Goal: Find contact information: Find contact information

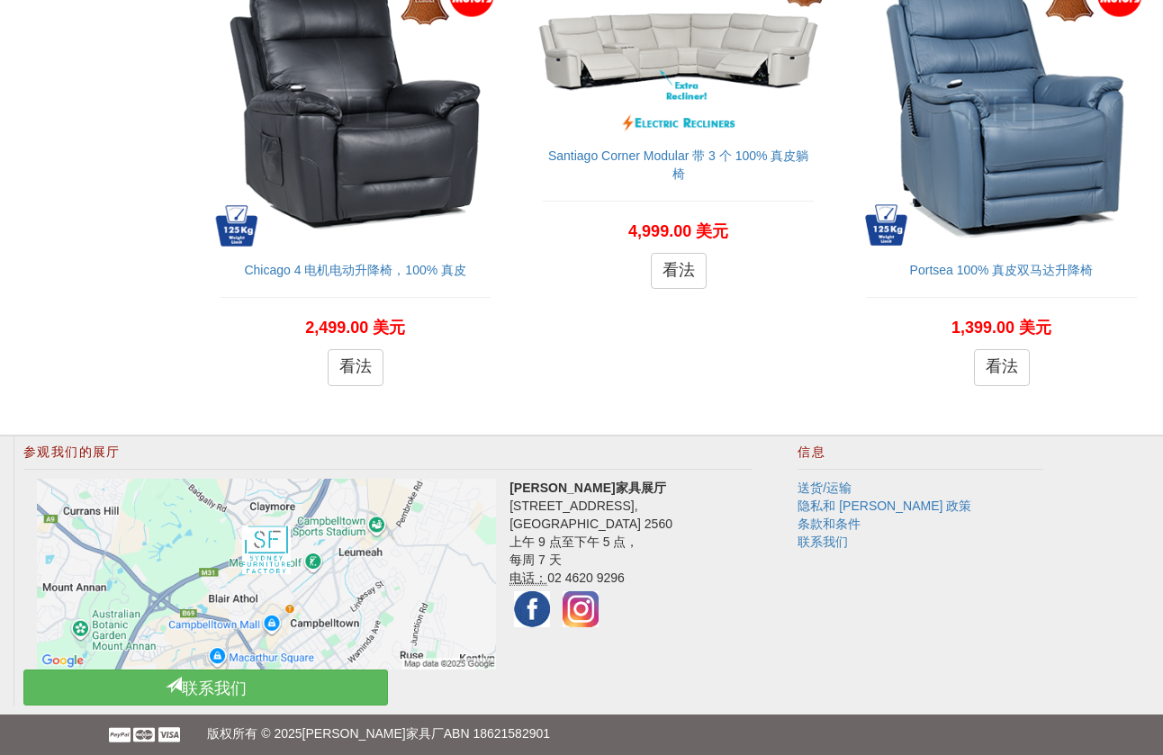
scroll to position [2707, 0]
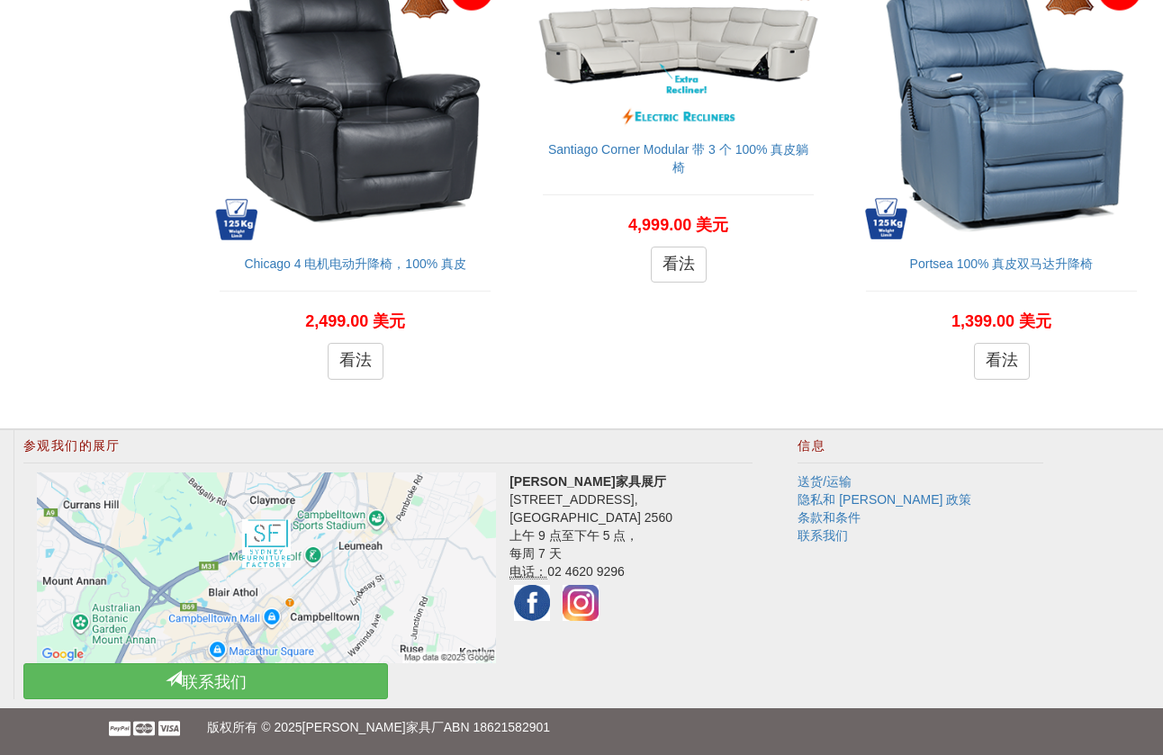
click at [582, 213] on p "4,999.00 美元" at bounding box center [678, 225] width 271 height 24
click at [681, 443] on h2 "参观我们的展厅" at bounding box center [387, 450] width 729 height 23
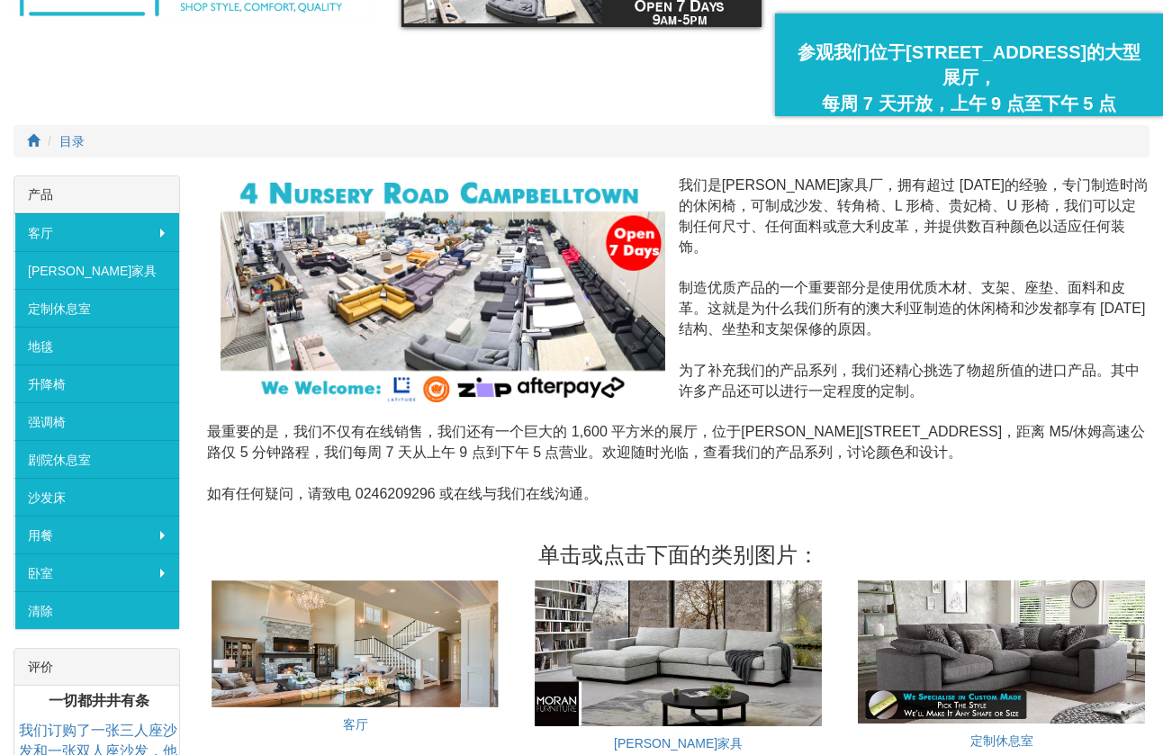
scroll to position [0, 0]
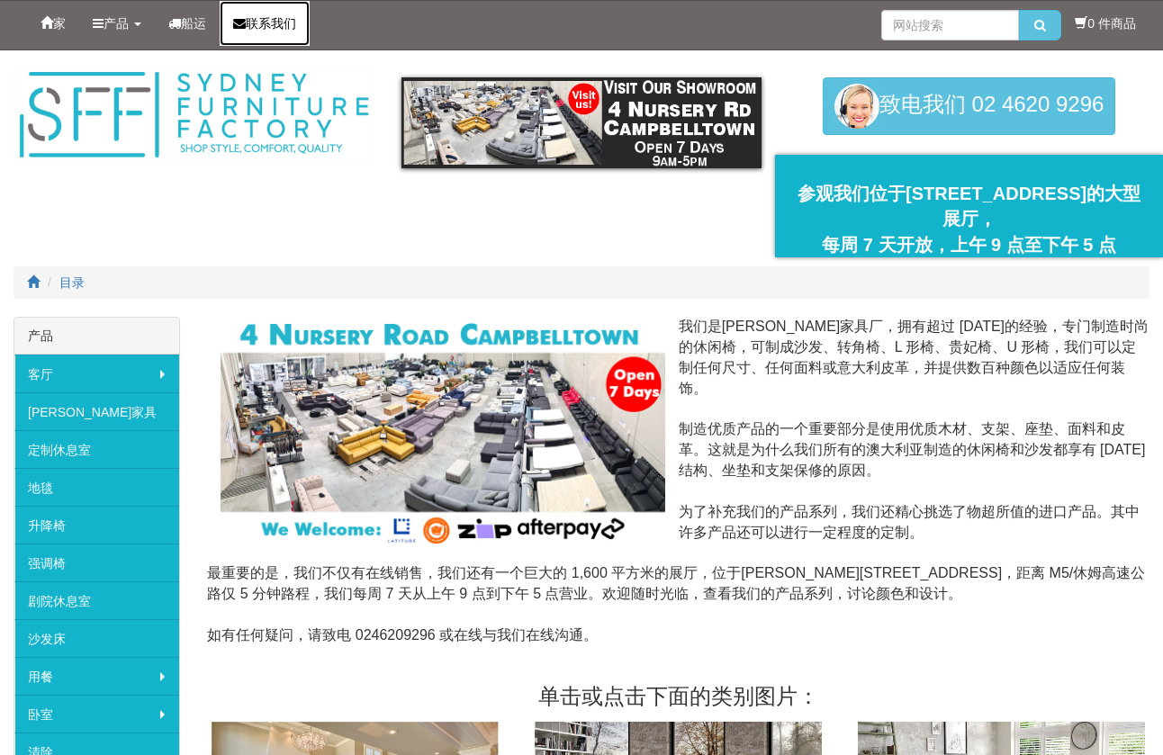
click at [290, 28] on font "联系我们" at bounding box center [271, 23] width 50 height 14
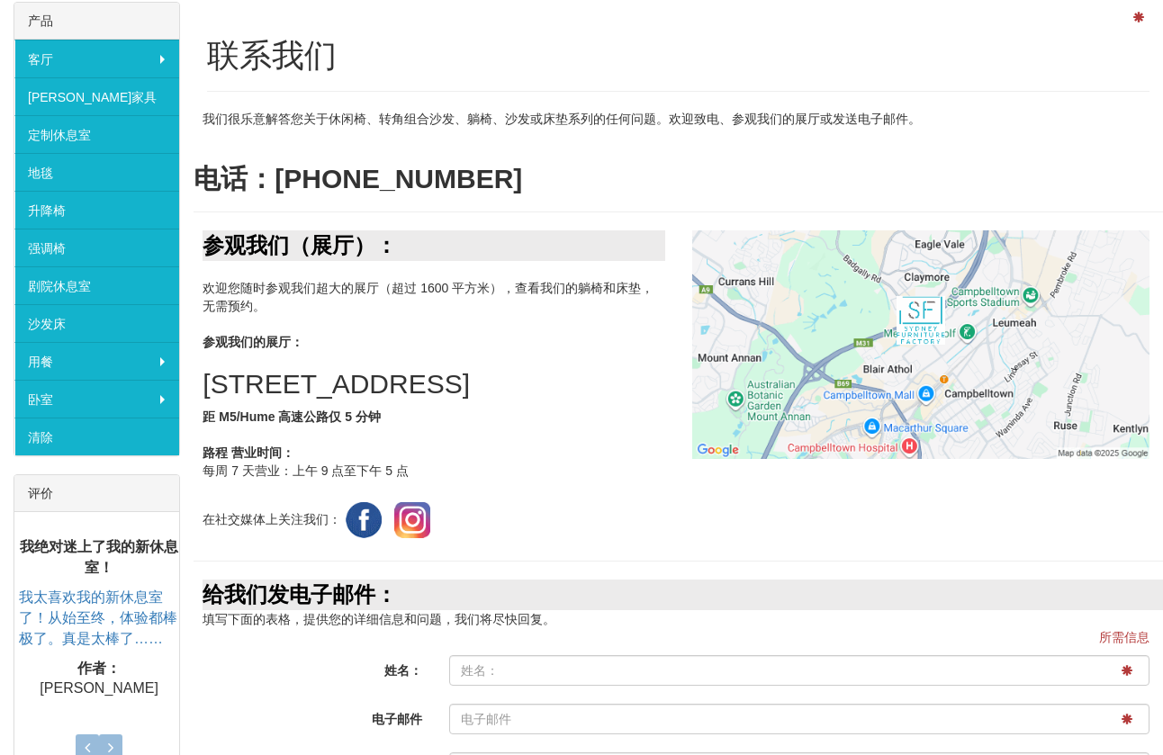
scroll to position [360, 0]
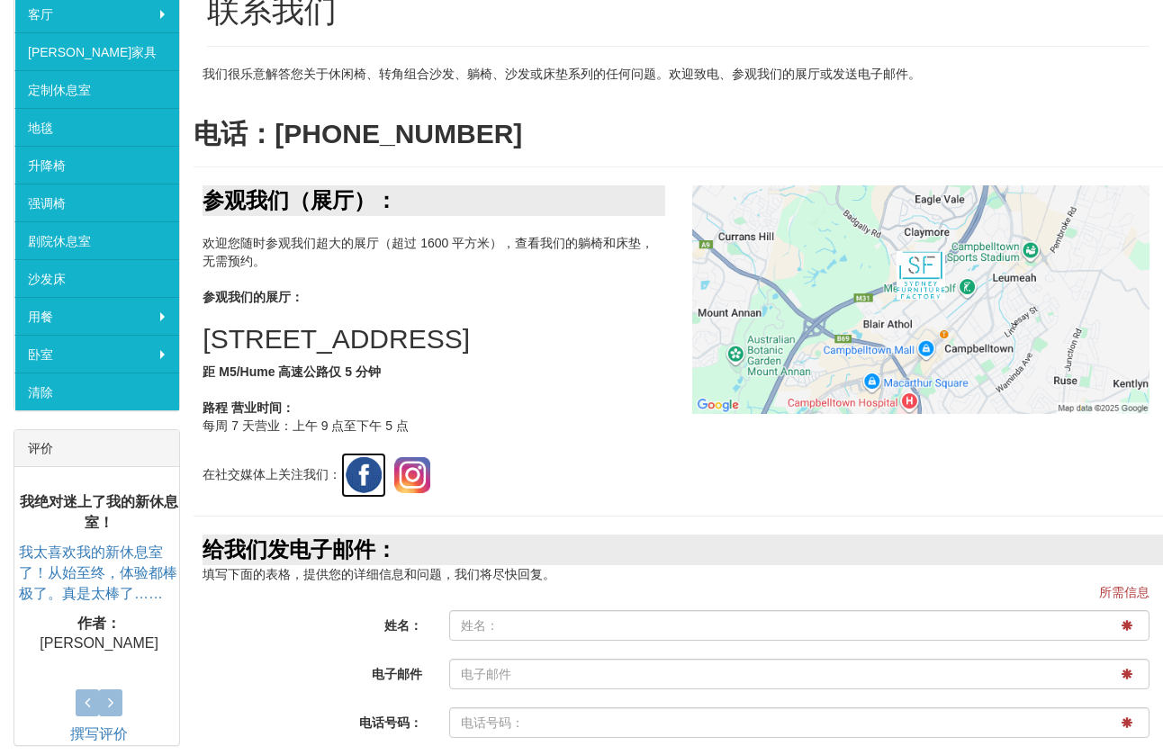
click at [369, 490] on img at bounding box center [363, 475] width 45 height 45
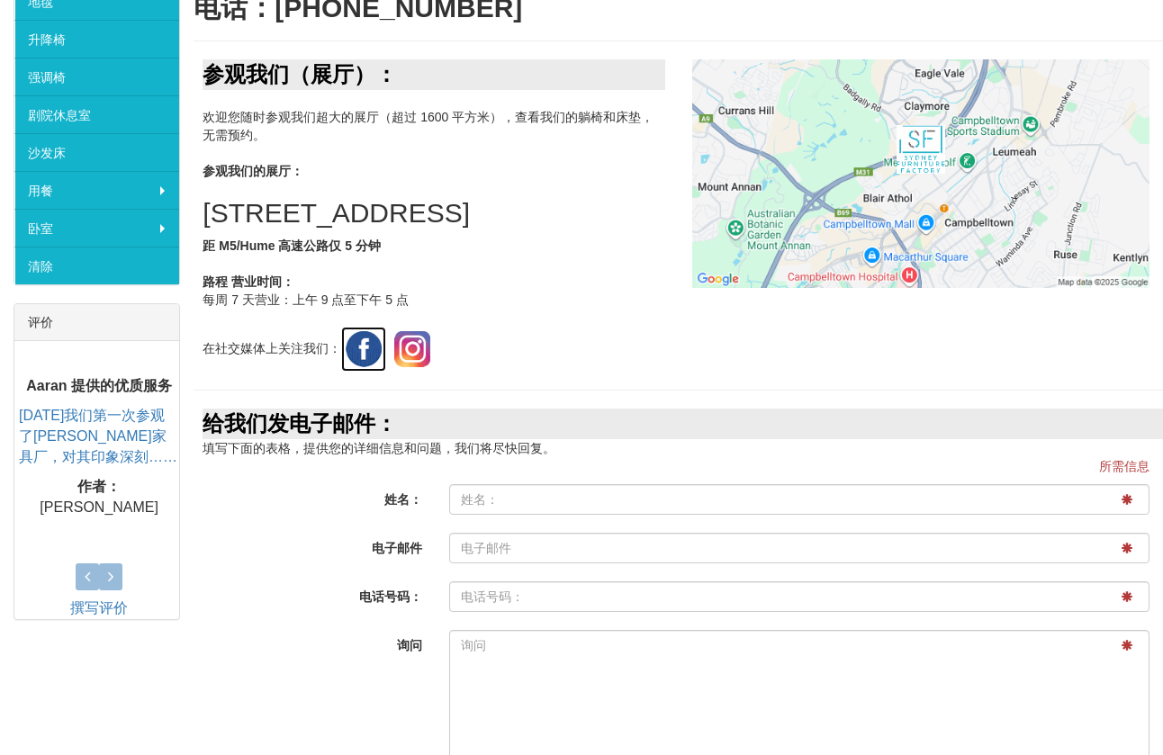
scroll to position [258, 0]
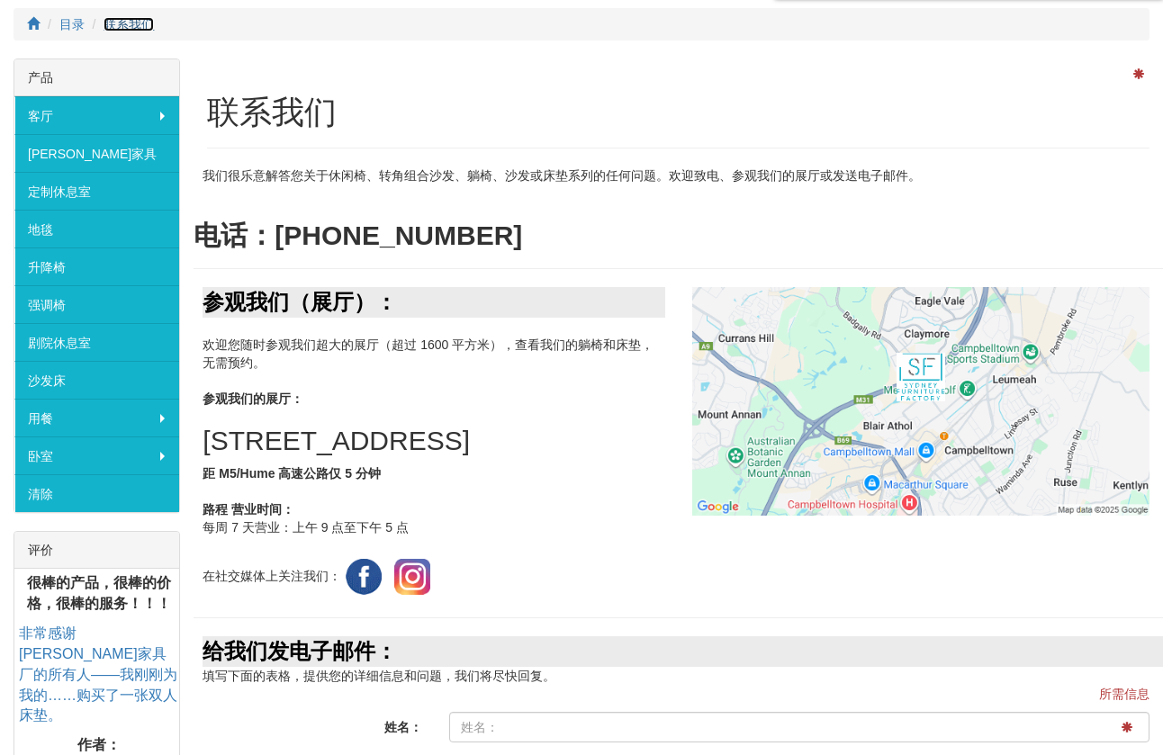
click at [139, 24] on font "联系我们" at bounding box center [128, 24] width 50 height 14
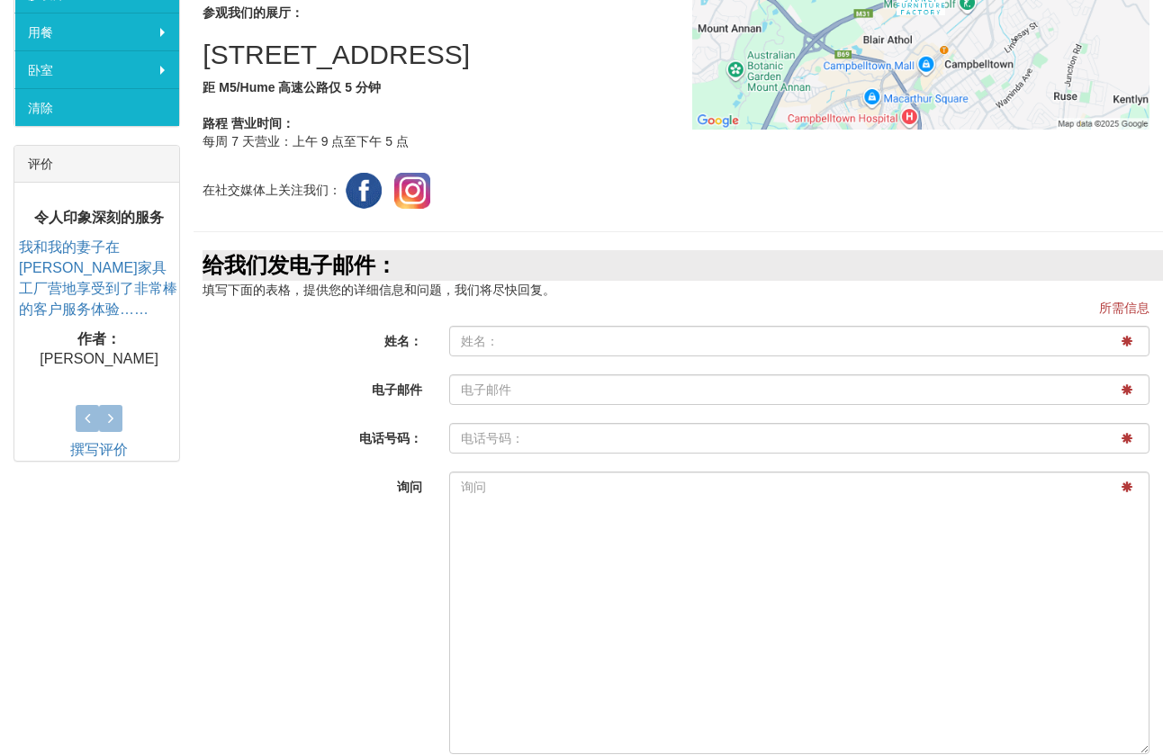
scroll to position [618, 0]
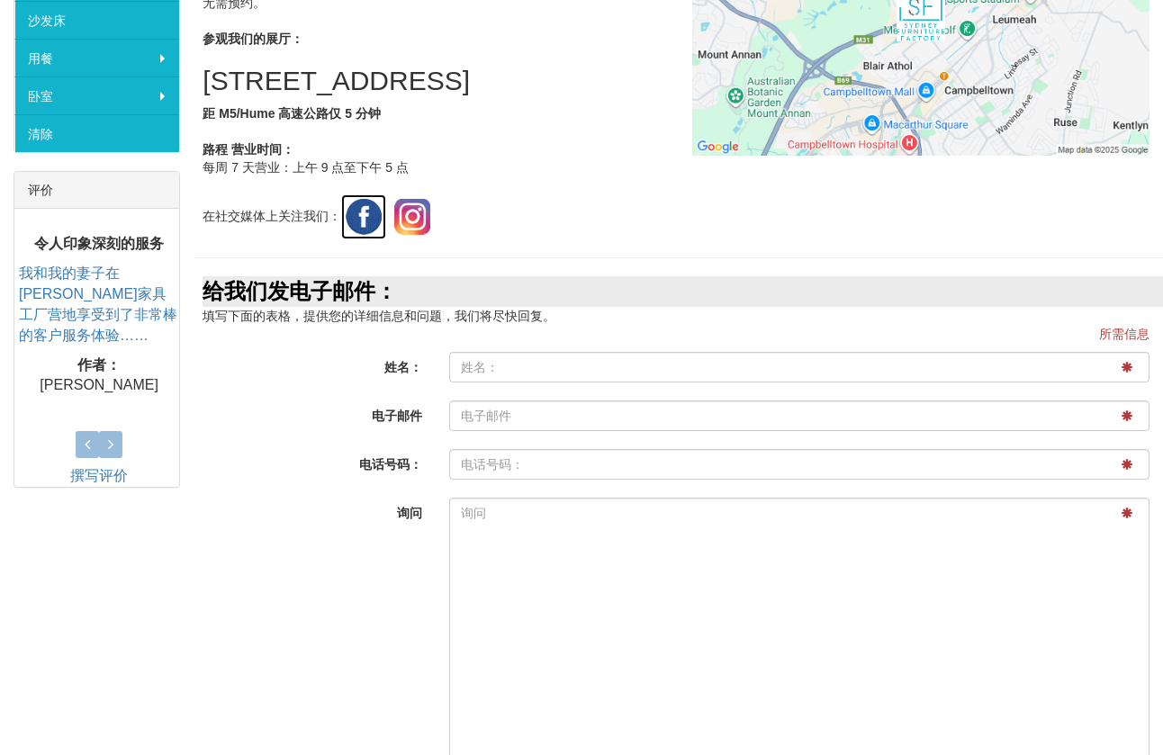
click at [377, 239] on img at bounding box center [363, 216] width 45 height 45
